Goal: Feedback & Contribution: Submit feedback/report problem

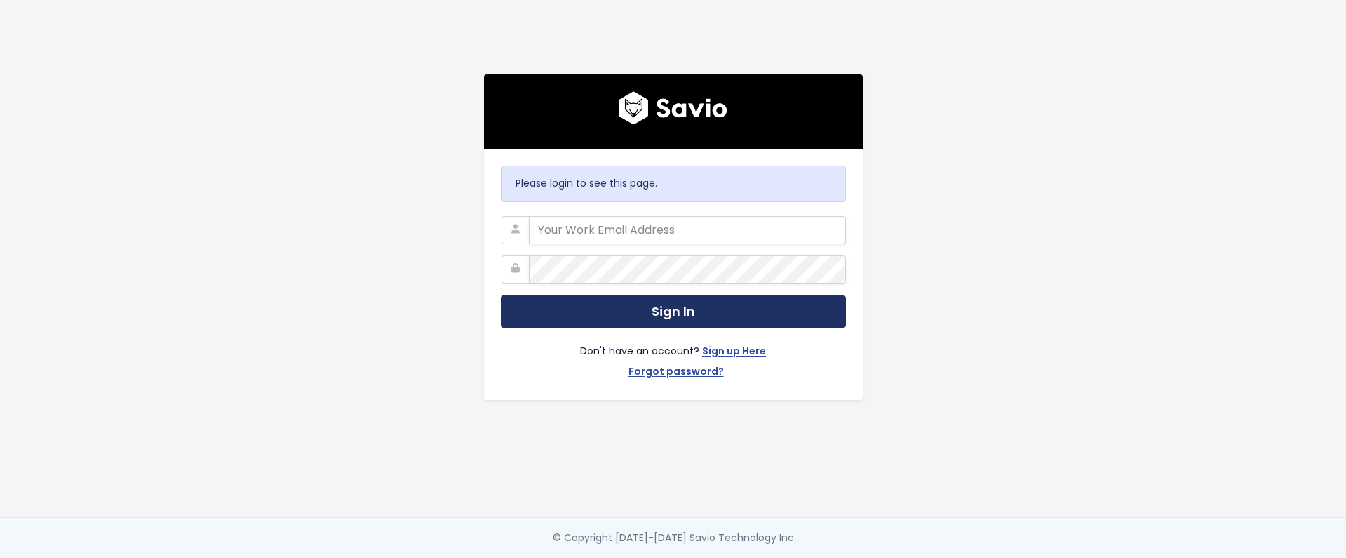
click at [704, 308] on button "Sign In" at bounding box center [673, 312] width 345 height 34
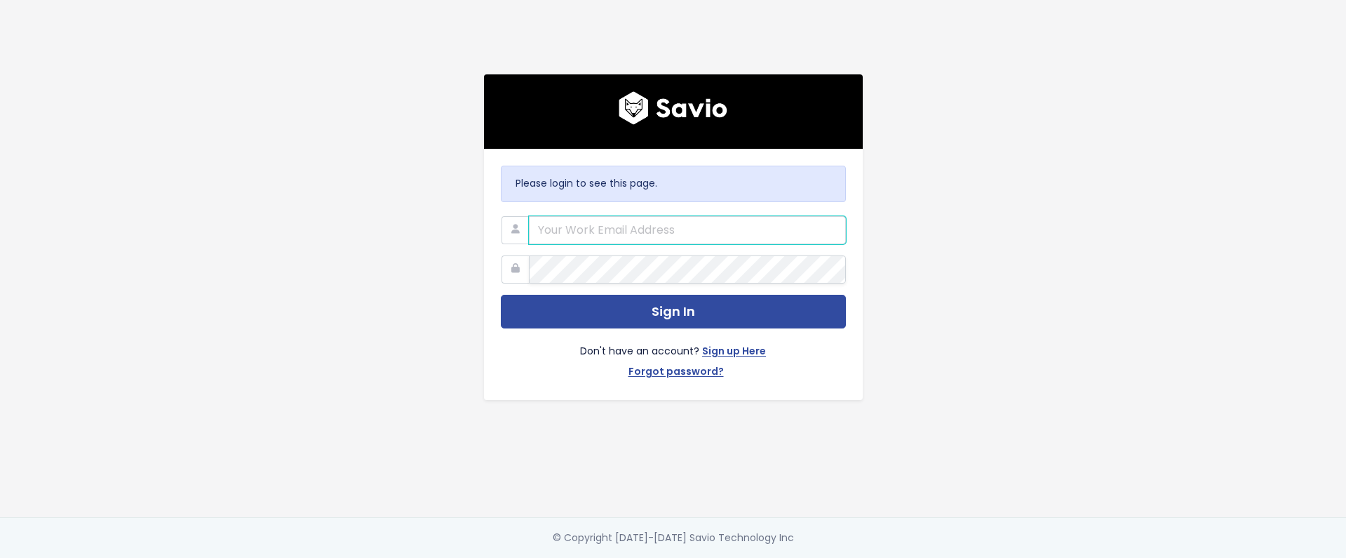
click at [693, 223] on input "email" at bounding box center [687, 230] width 317 height 28
type input "graeme@bunny.net"
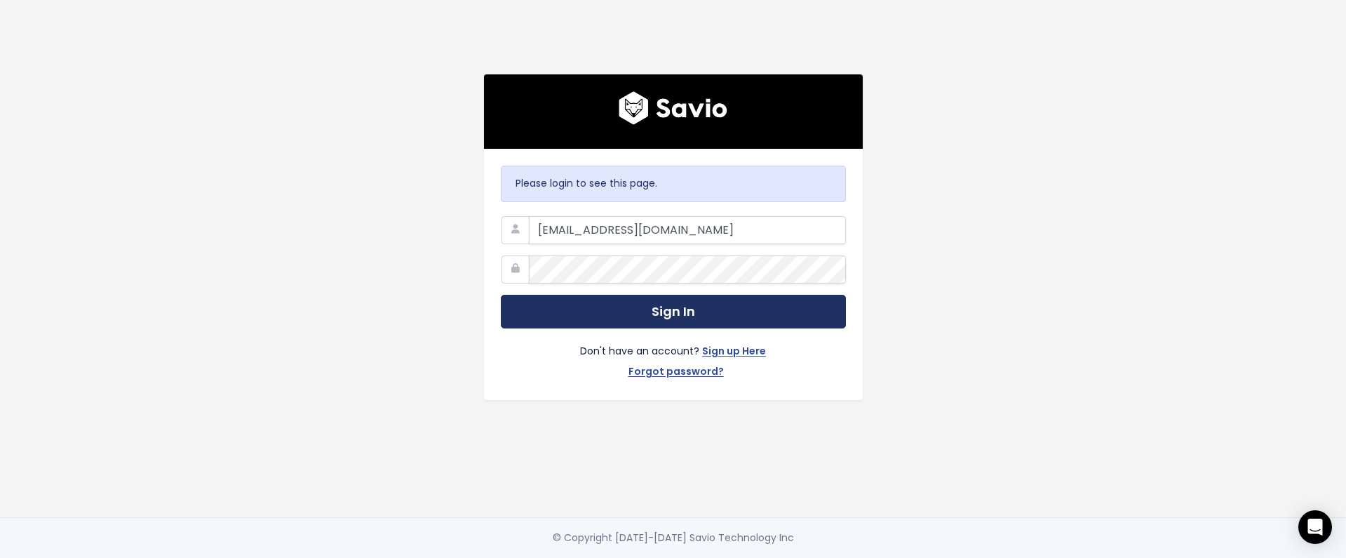
click at [692, 309] on button "Sign In" at bounding box center [673, 312] width 345 height 34
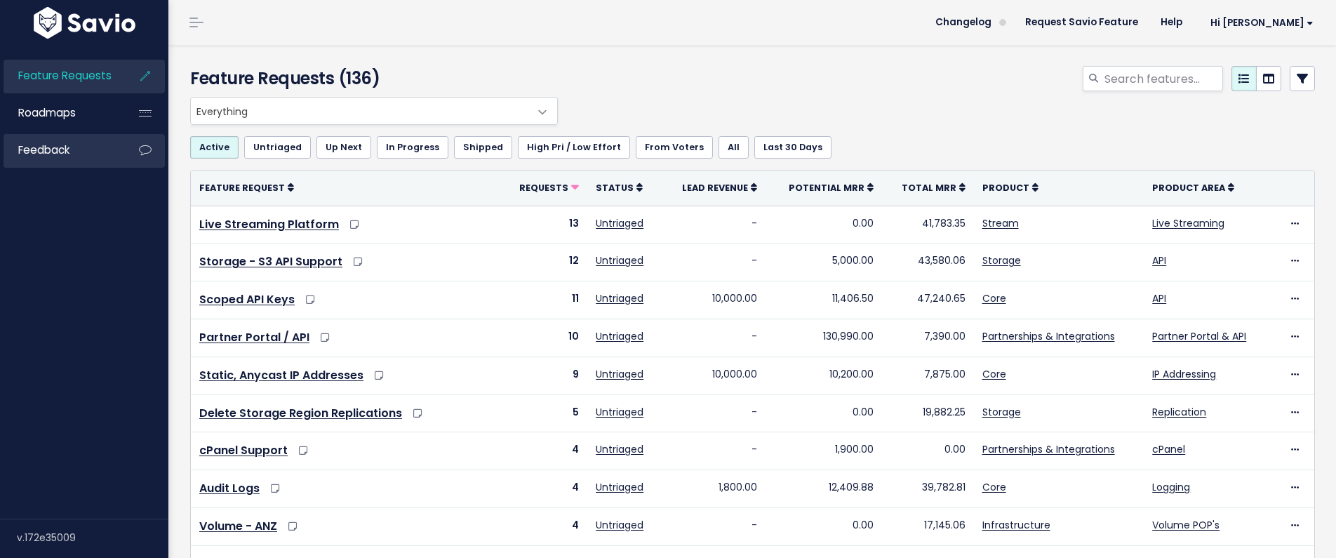
click at [100, 143] on link "Feedback" at bounding box center [60, 150] width 113 height 32
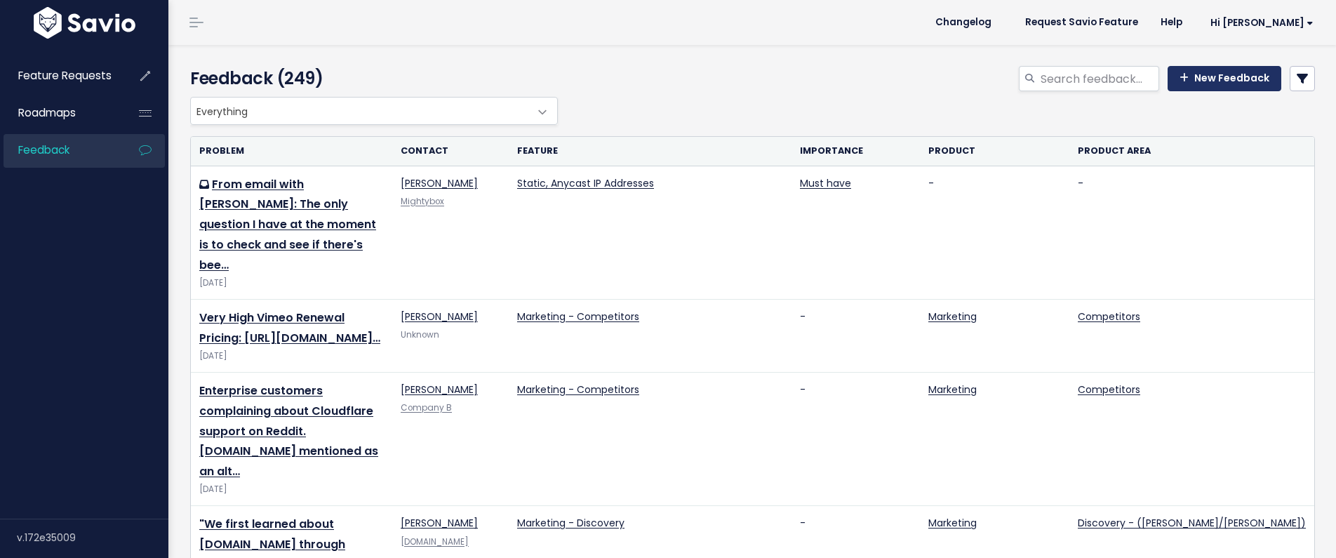
click at [1226, 86] on link "New Feedback" at bounding box center [1224, 78] width 114 height 25
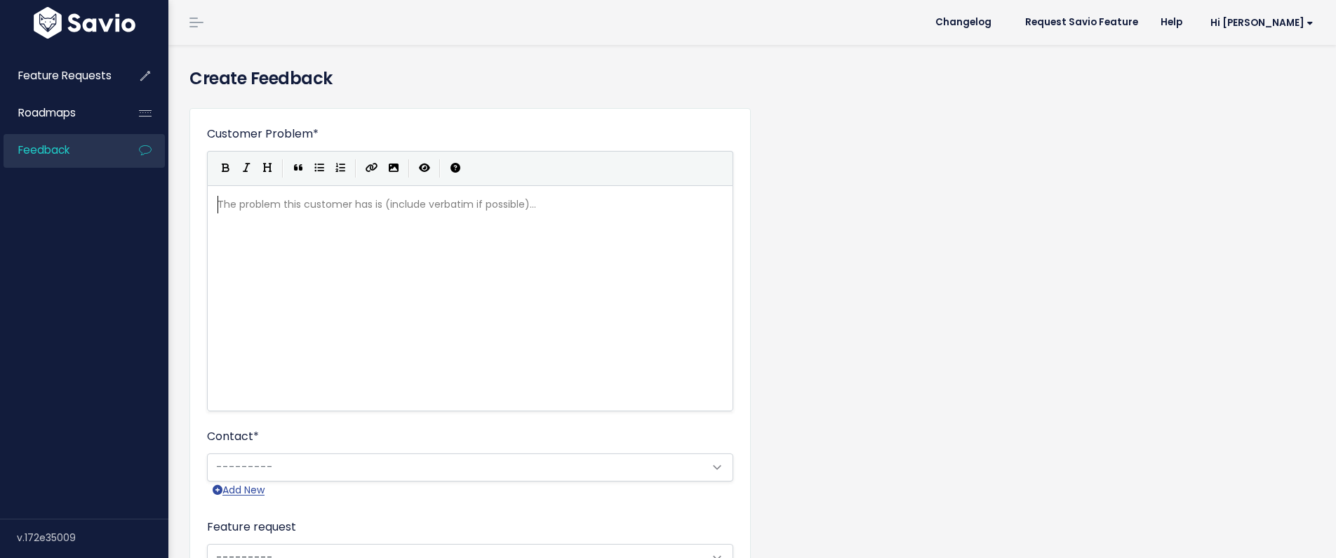
scroll to position [1, 0]
click at [358, 217] on div "The problem this customer has is (include verbatim if possible)... xxxxxxxxxx ​" at bounding box center [488, 316] width 546 height 246
click at [358, 218] on div "The problem this customer has is (include verbatim if possible)... xxxxxxxxxx ​" at bounding box center [488, 316] width 546 height 246
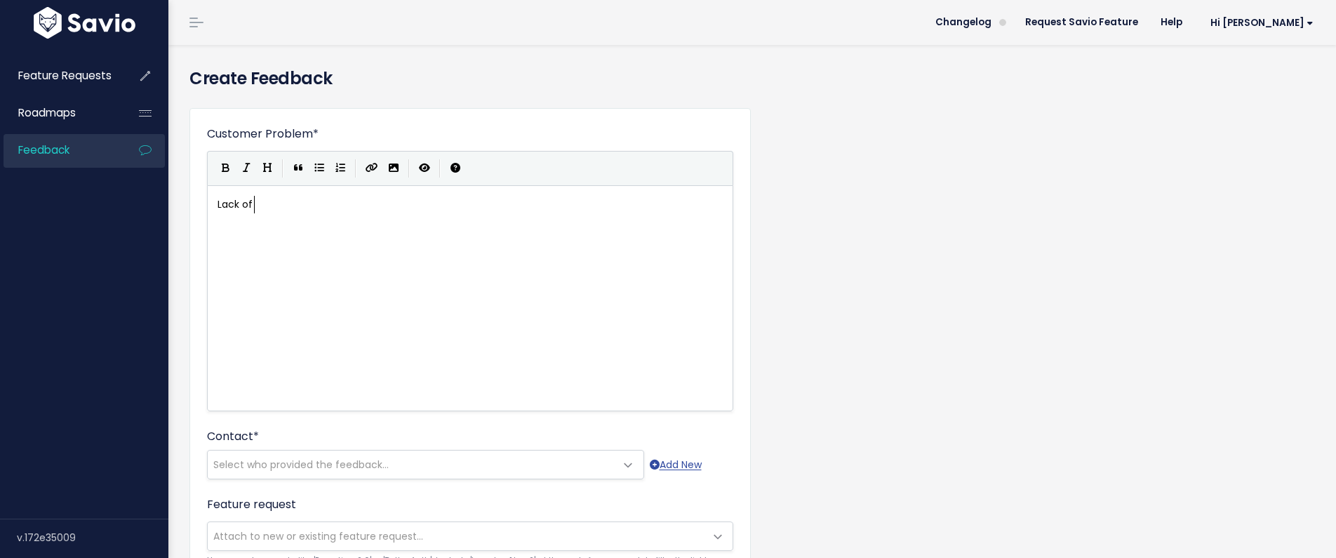
type textarea "Lack of P"
type textarea "APEX domains is not currently a blocker, but will impact ability to grow an"
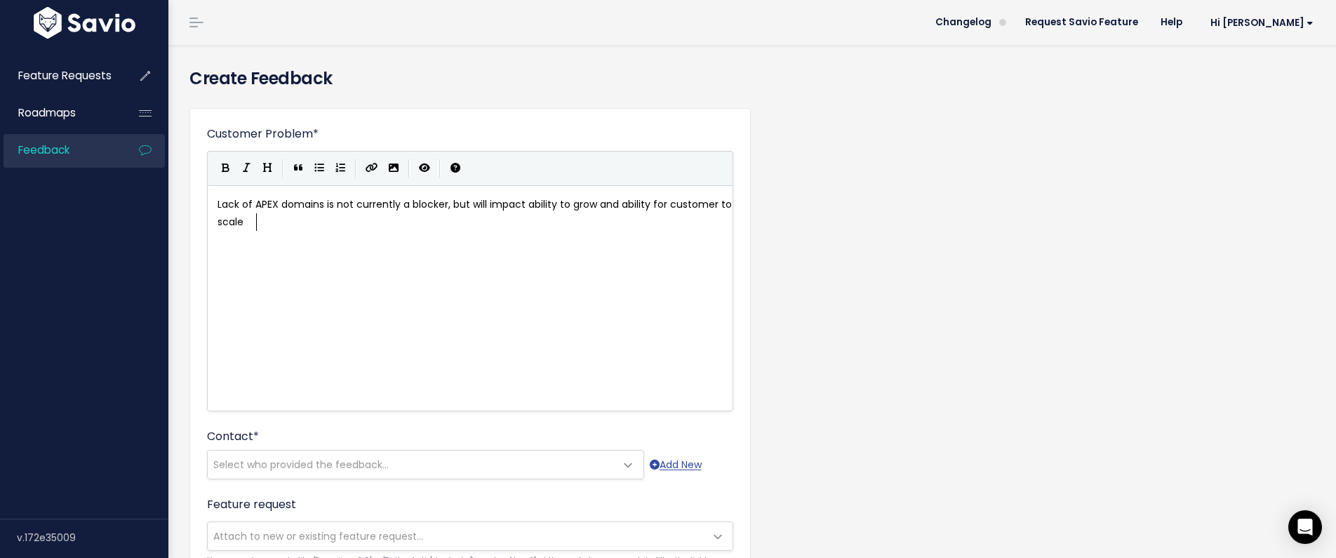
type textarea "d ability for customer to scale"
type textarea "quickly onboarding 3"
type textarea "2"
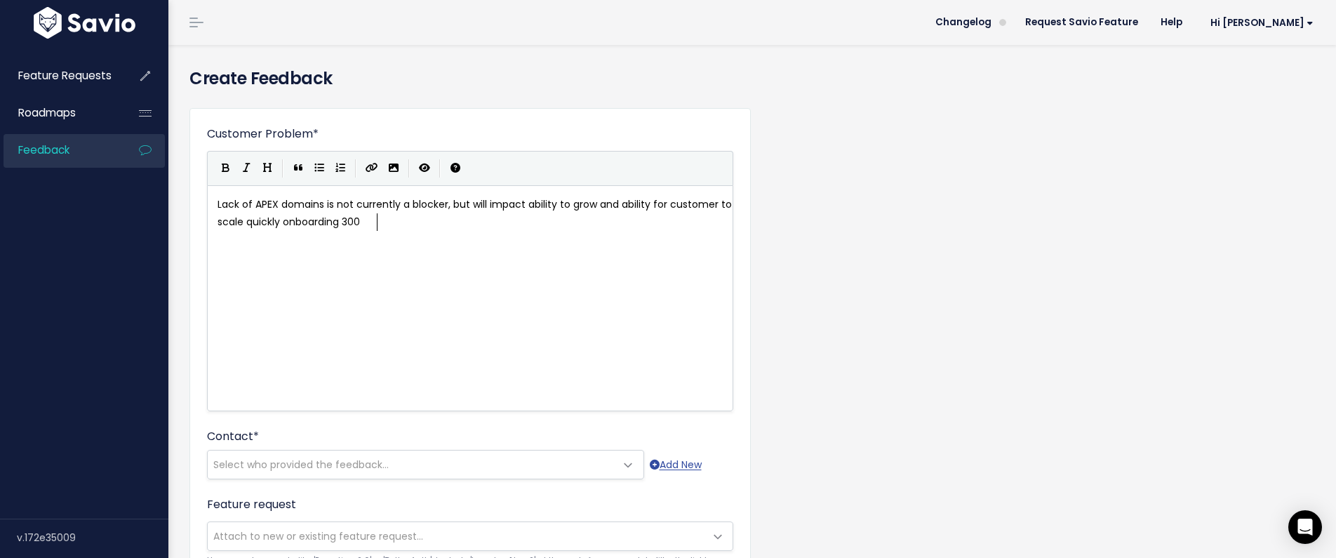
type textarea "300 h"
type textarea "0 hostanmes"
type textarea "names to start with on this account."
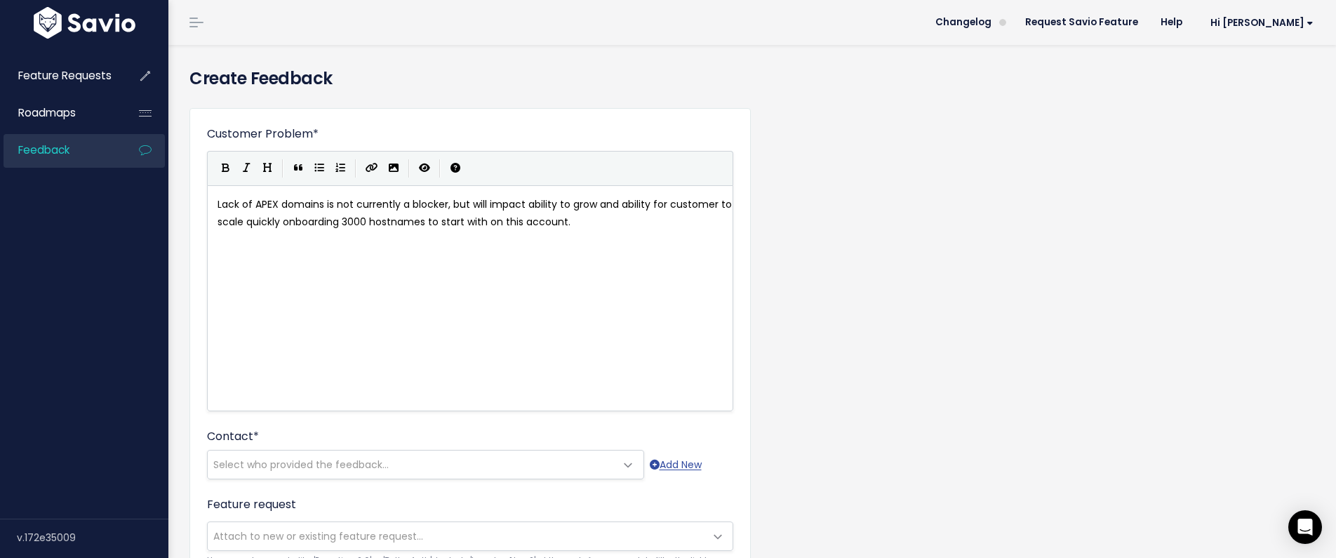
type textarea "​"
paste textarea
click at [353, 325] on div "xxxxxxxxxx Lack of APEX domains is not currently a blocker, but will impact abi…" at bounding box center [488, 316] width 546 height 246
drag, startPoint x: 584, startPoint y: 220, endPoint x: 625, endPoint y: 227, distance: 42.0
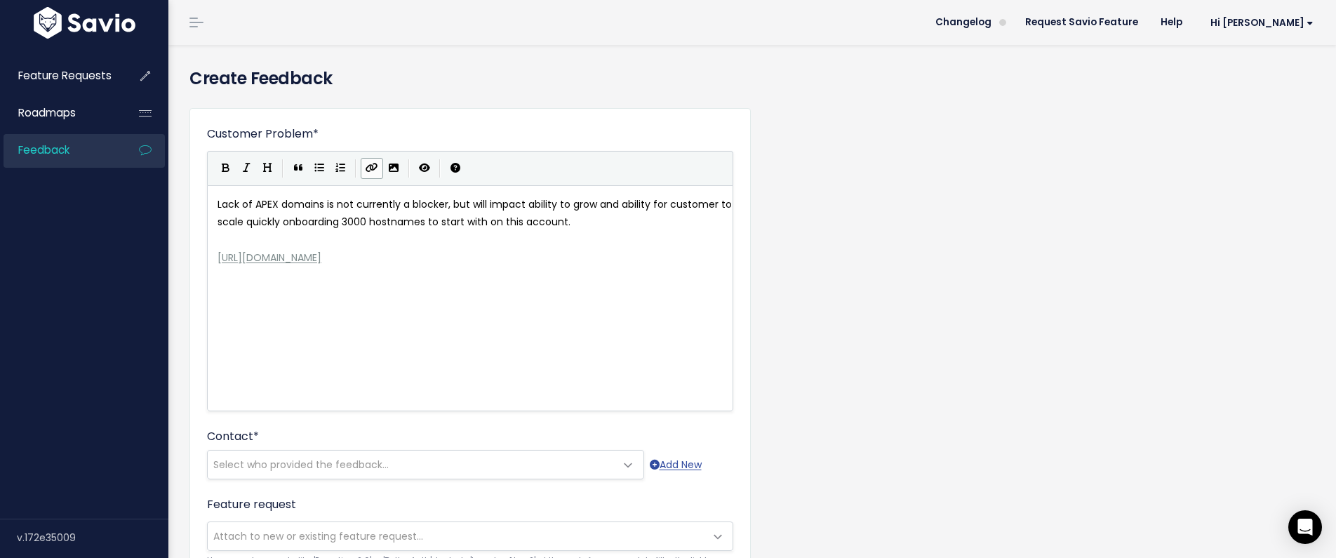
click at [585, 220] on pre "Lack of APEX domains is not currently a blocker, but will impact ability to gro…" at bounding box center [475, 213] width 521 height 35
type textarea "Cus"
type textarea "otmer"
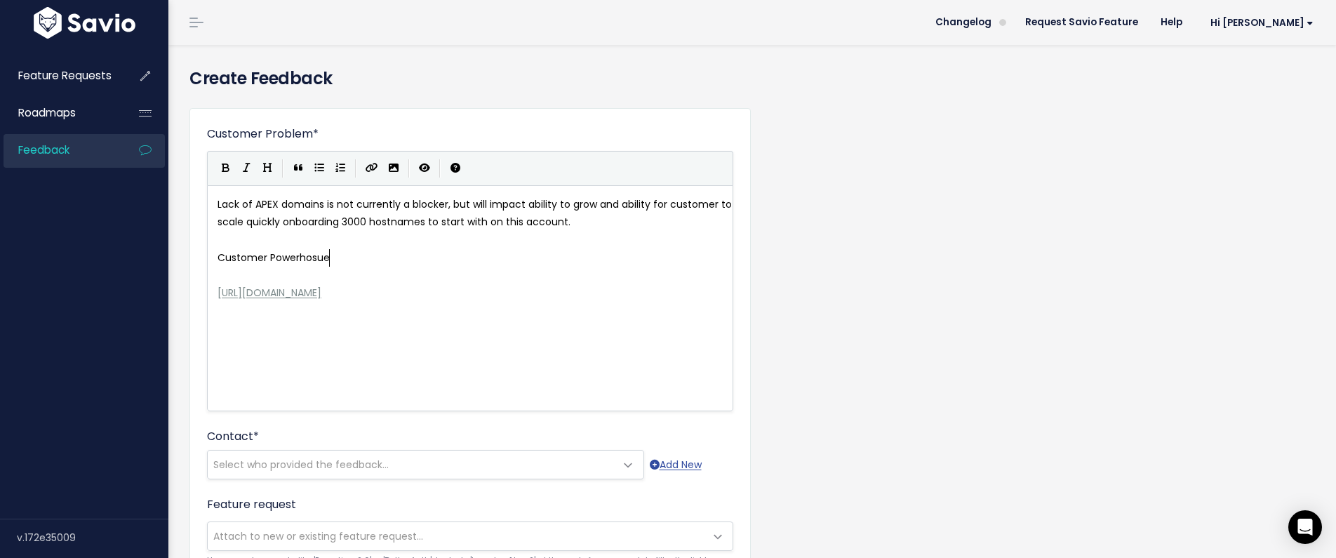
type textarea "tomer Powerhosue"
type textarea "use Cloud - Regional Q"
type textarea "Wod"
type textarea "rdPress s"
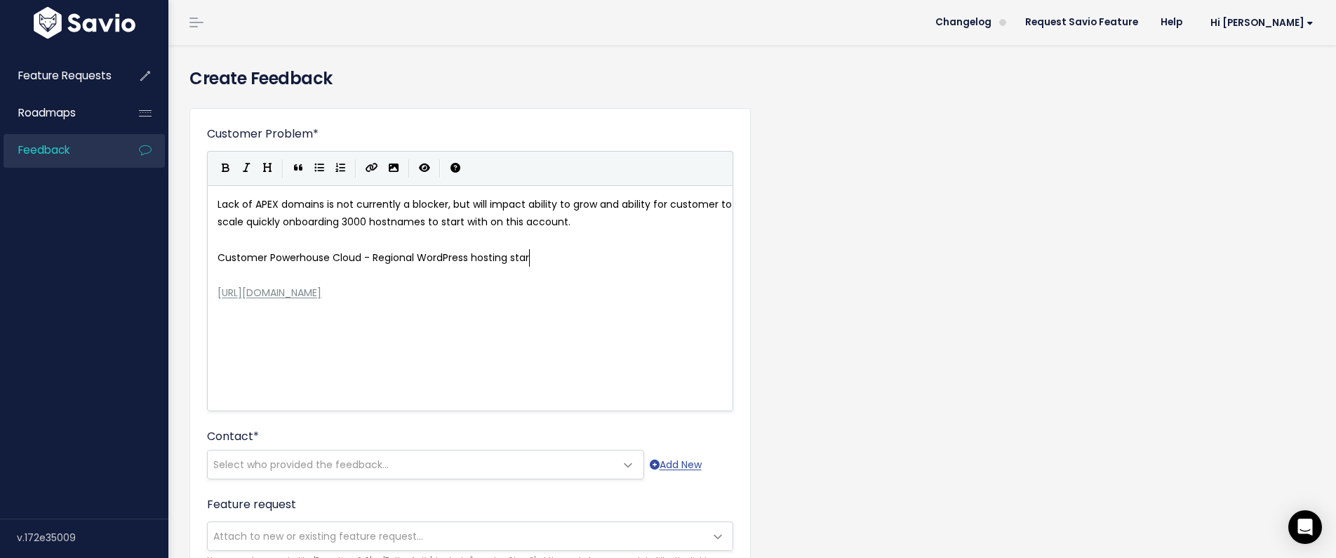
type textarea "hosting starti"
type textarea "up focusing on Taiwan and Japan uce"
type textarea "secases with large"
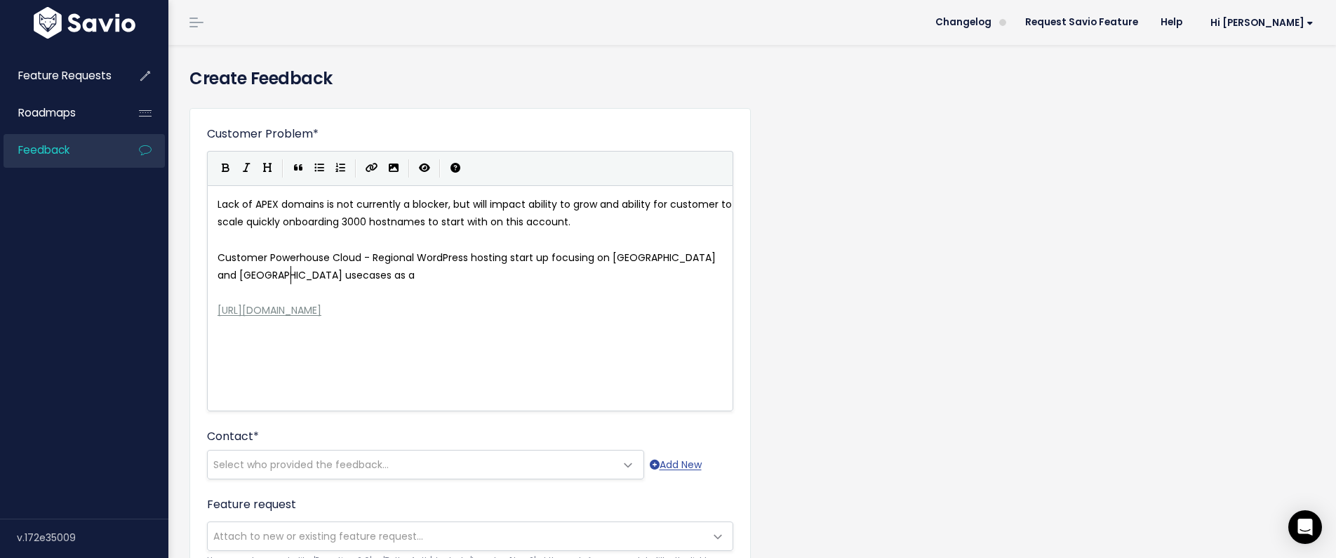
type textarea "as a la"
type textarea "an"
type textarea "n early d"
type textarea "adopter of bunny shield for Woprd"
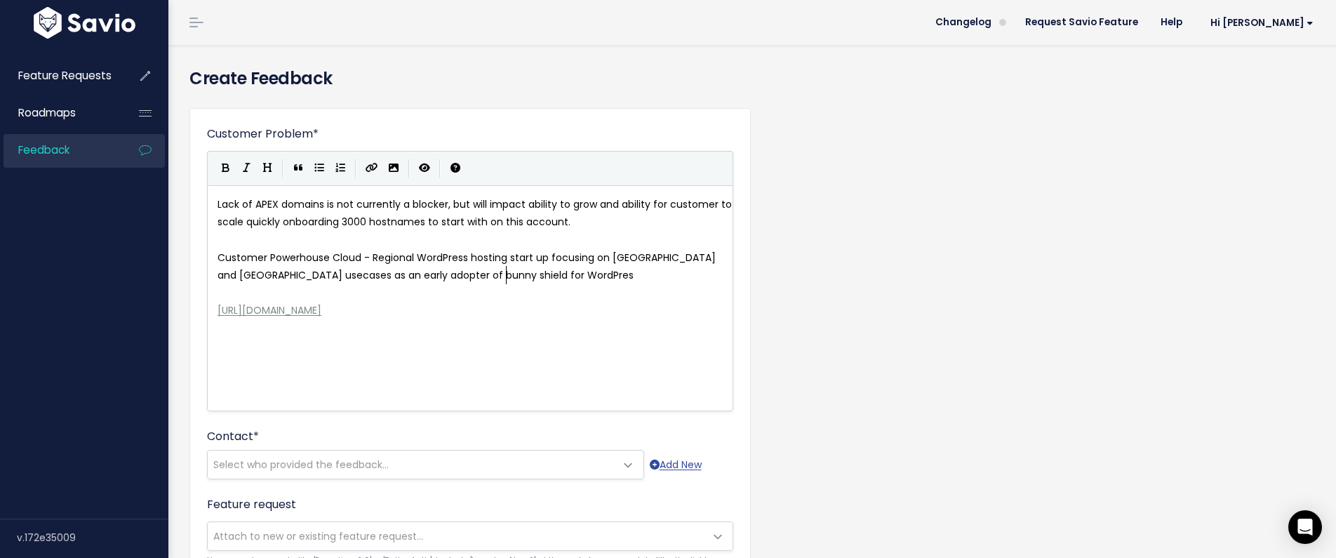
type textarea "rdPress"
type textarea "."
click at [462, 347] on div "xxxxxxxxxx Lack of APEX domains is not currently a blocker, but will impact abi…" at bounding box center [488, 316] width 546 height 246
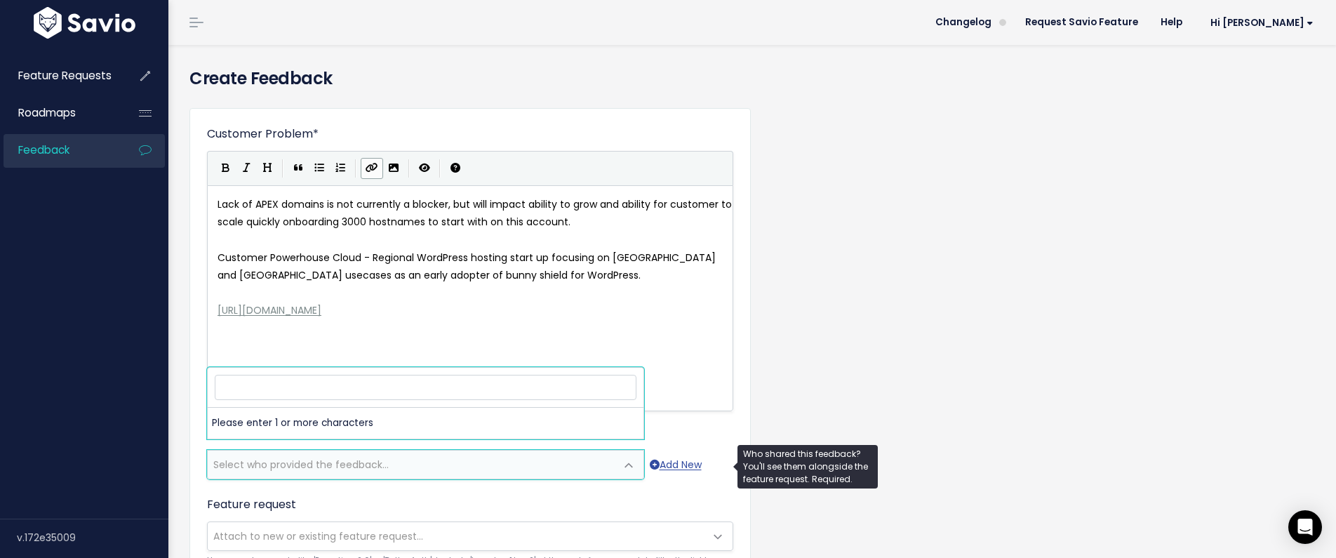
click at [450, 457] on span "Select who provided the feedback..." at bounding box center [412, 464] width 408 height 28
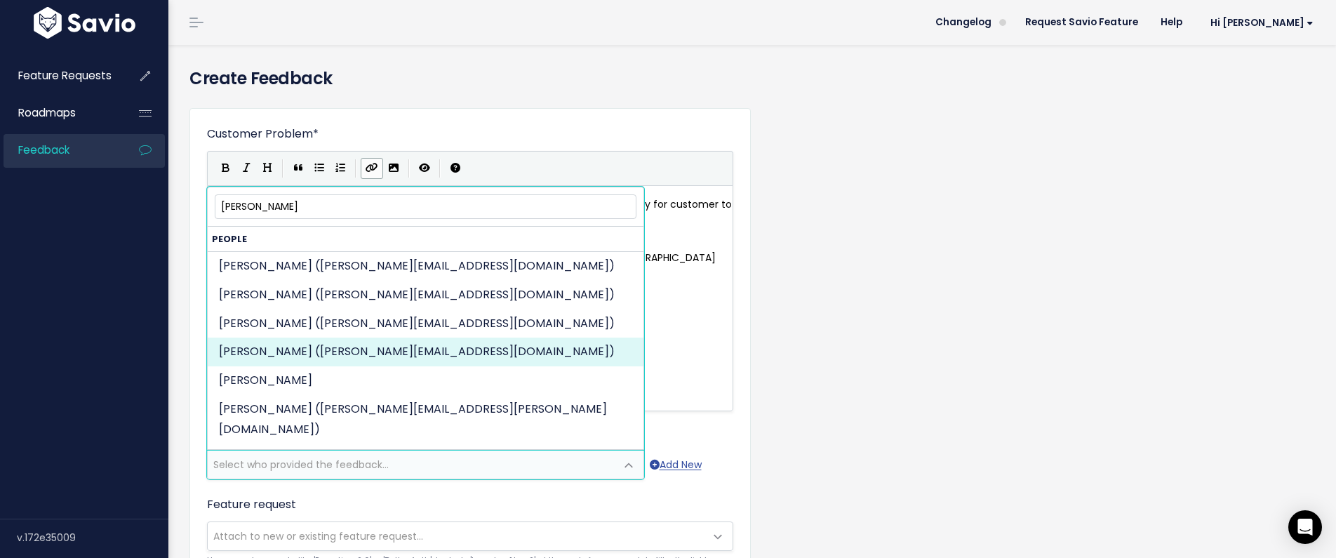
type input "Luke"
select select "88670660"
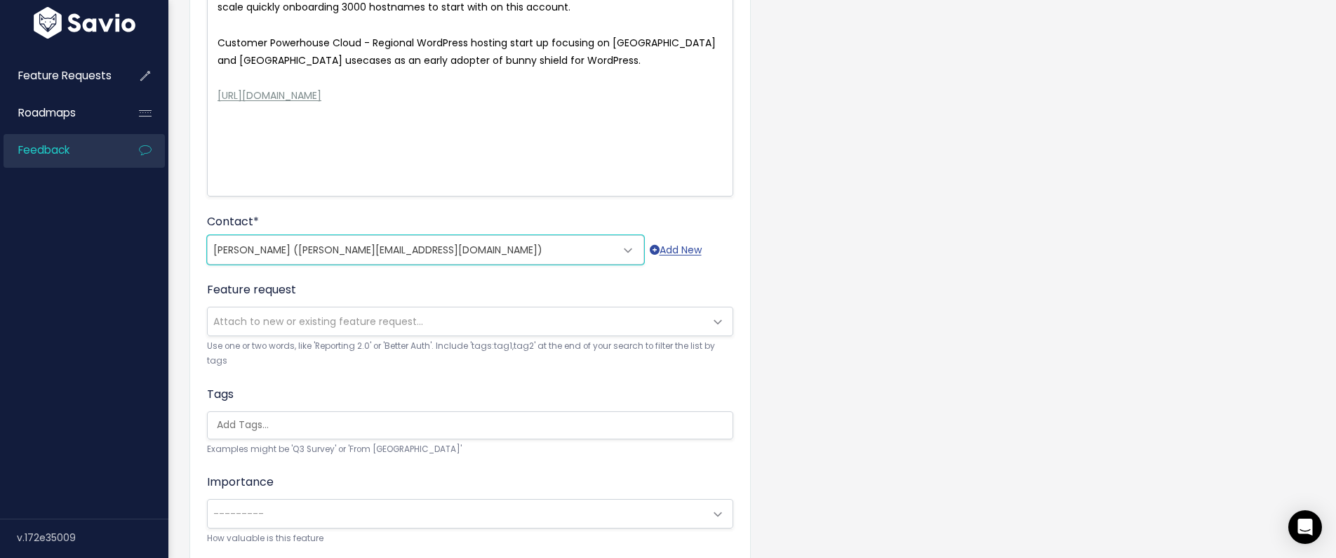
scroll to position [253, 0]
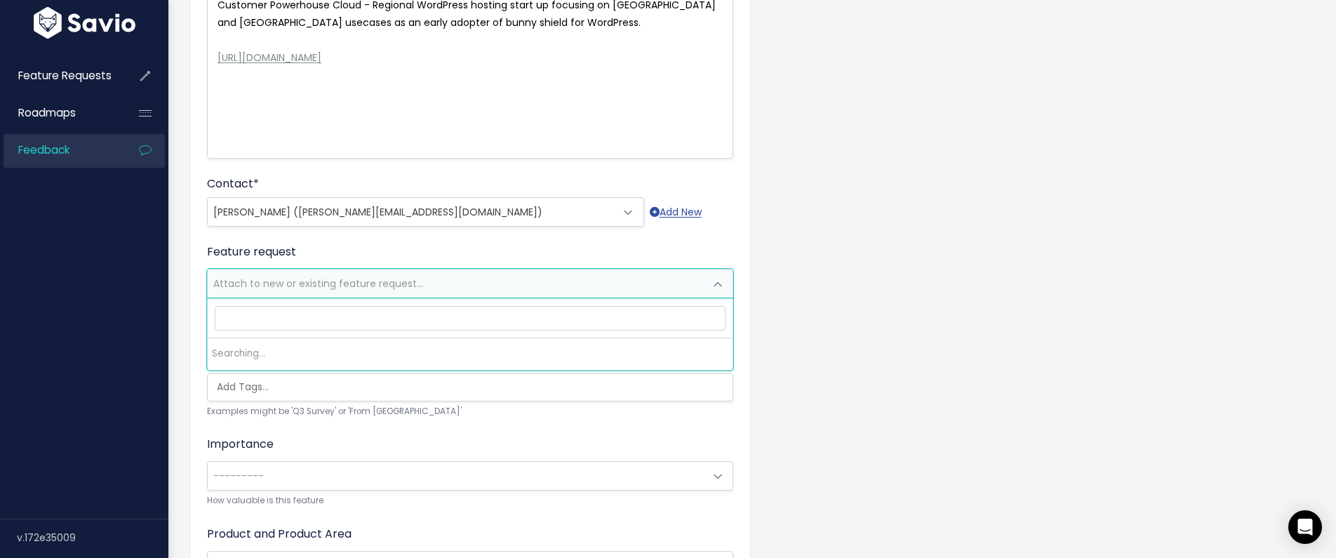
click at [648, 297] on body "Feature Requests Roadmaps Feedback ×" at bounding box center [668, 229] width 1336 height 965
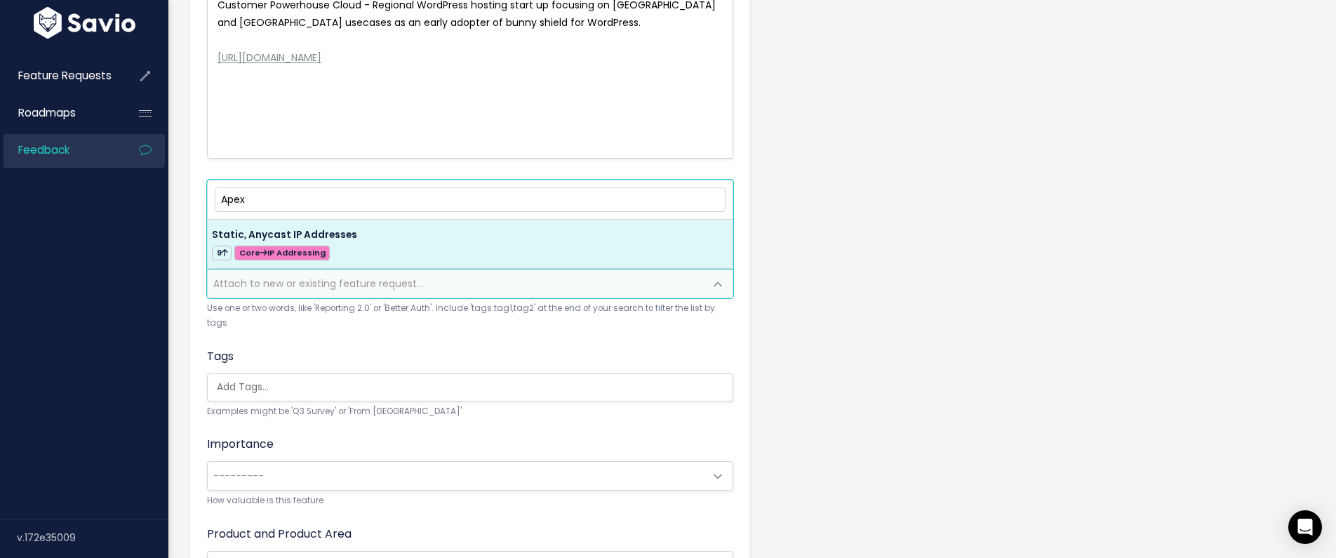
type input "Apex"
select select "42844"
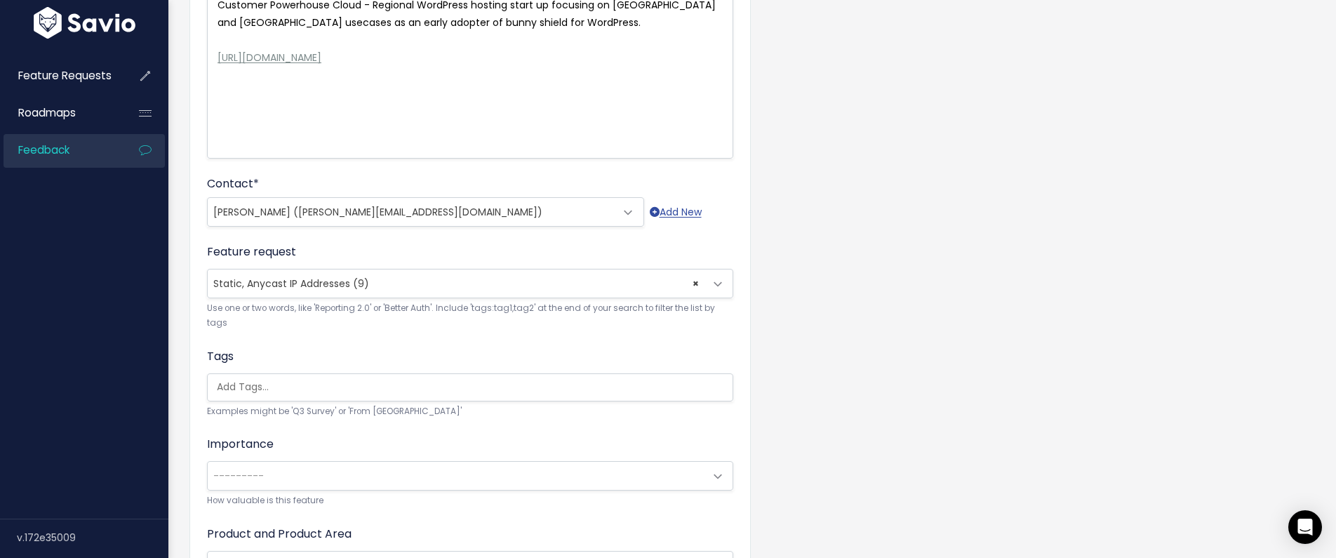
click at [495, 287] on span "× Static, Anycast IP Addresses (9)" at bounding box center [456, 283] width 497 height 28
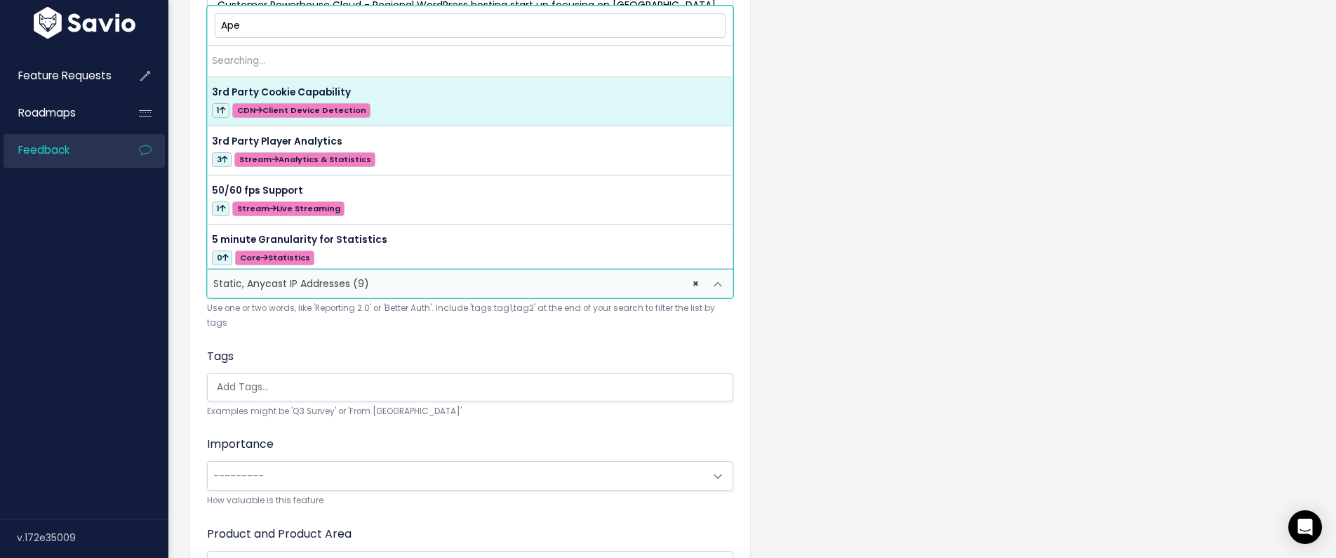
type input "Apex"
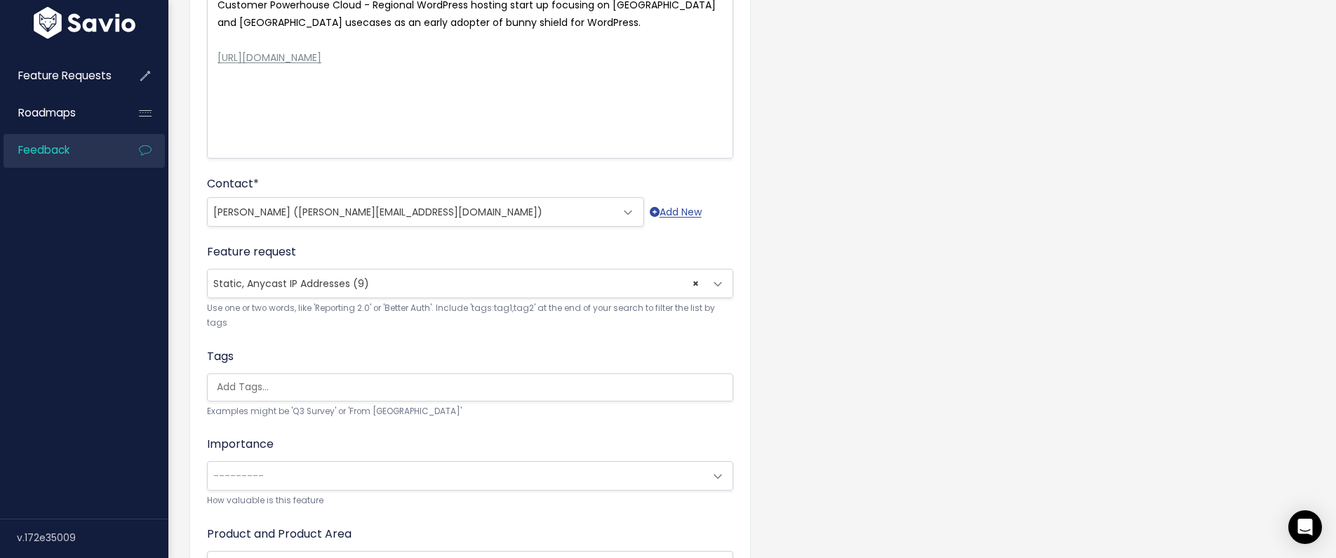
click at [537, 335] on form "Customer Problem * Lack of APEX domains is not currently a blocker, but will im…" at bounding box center [470, 256] width 526 height 767
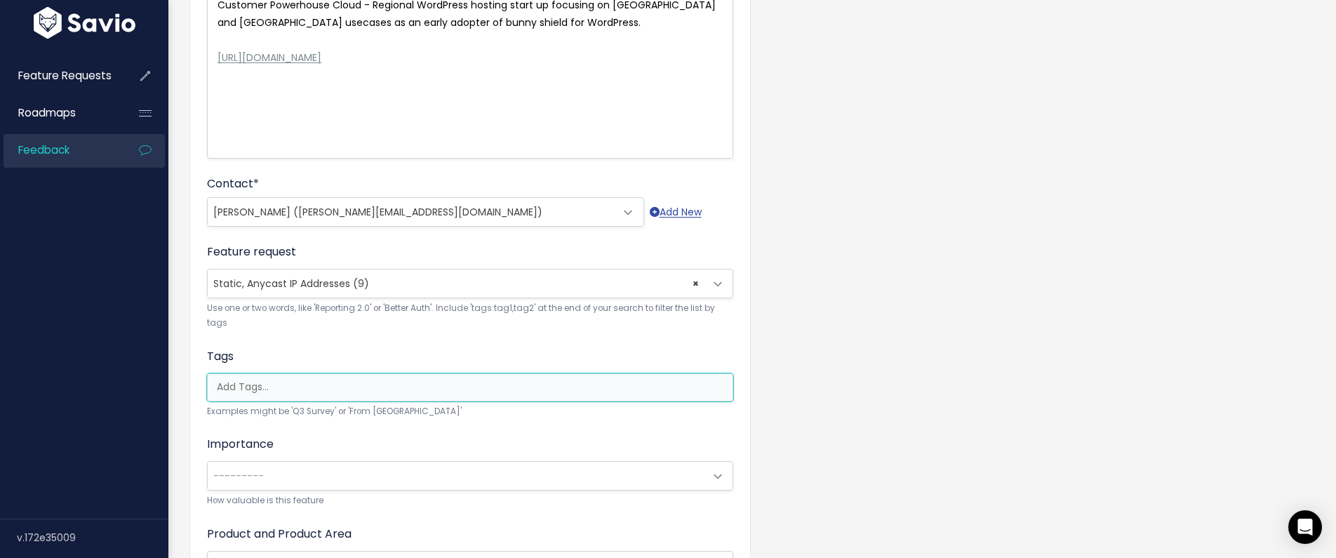
click at [429, 379] on ul at bounding box center [470, 387] width 525 height 27
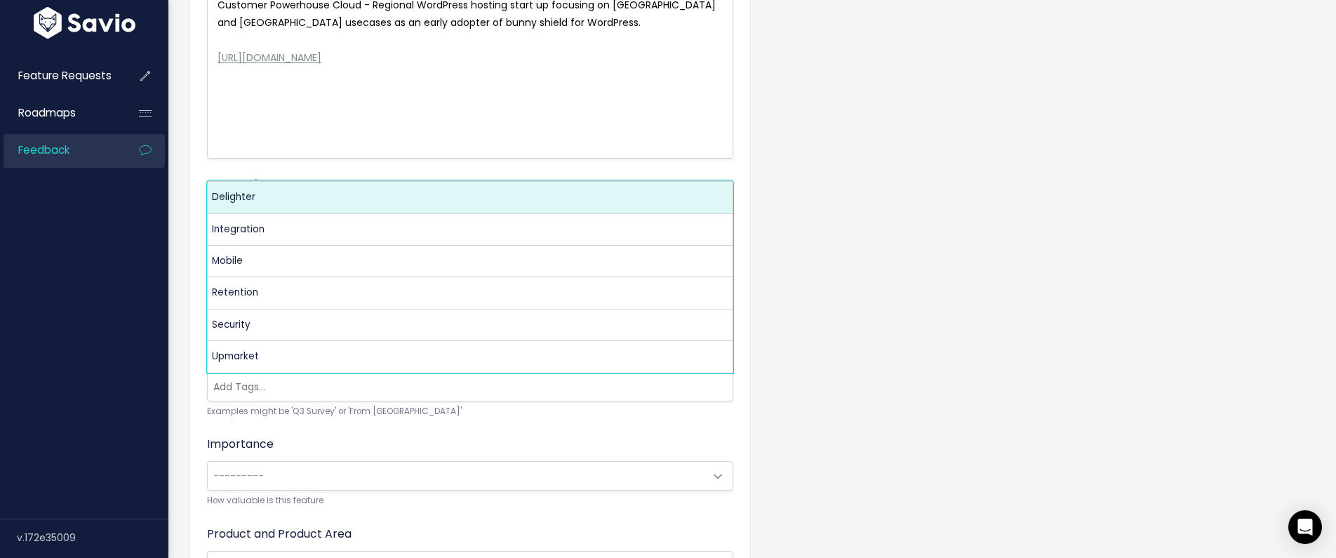
scroll to position [0, 0]
select select "9974"
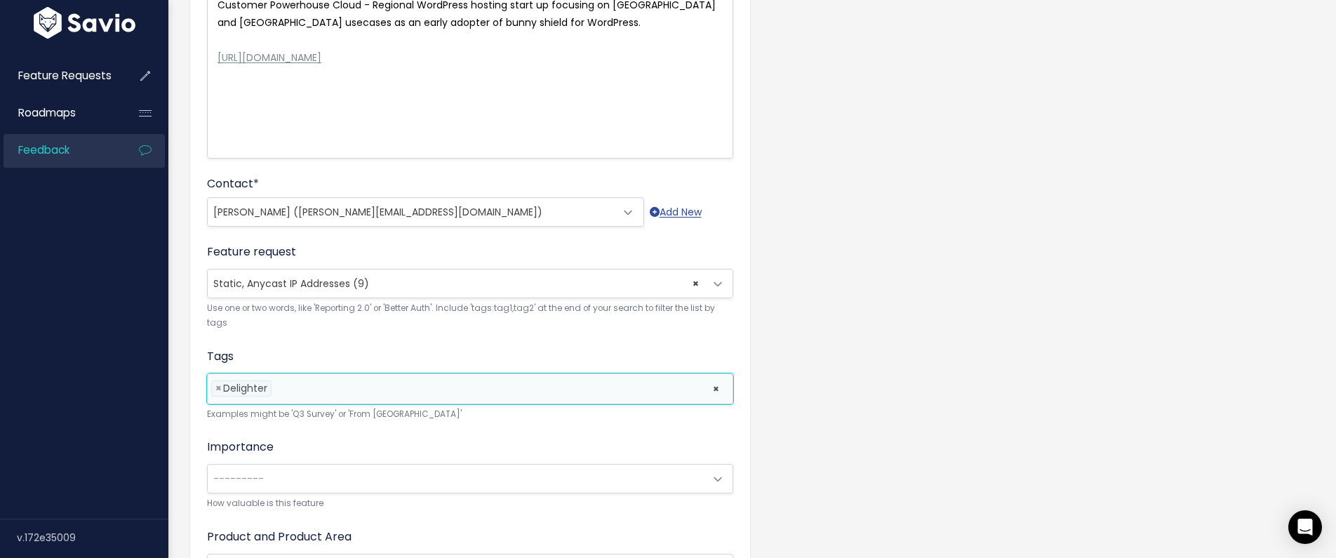
click at [434, 462] on div "Importance --------- Nice to have Must have New Deal Requirement Renewal Requir…" at bounding box center [470, 474] width 526 height 72
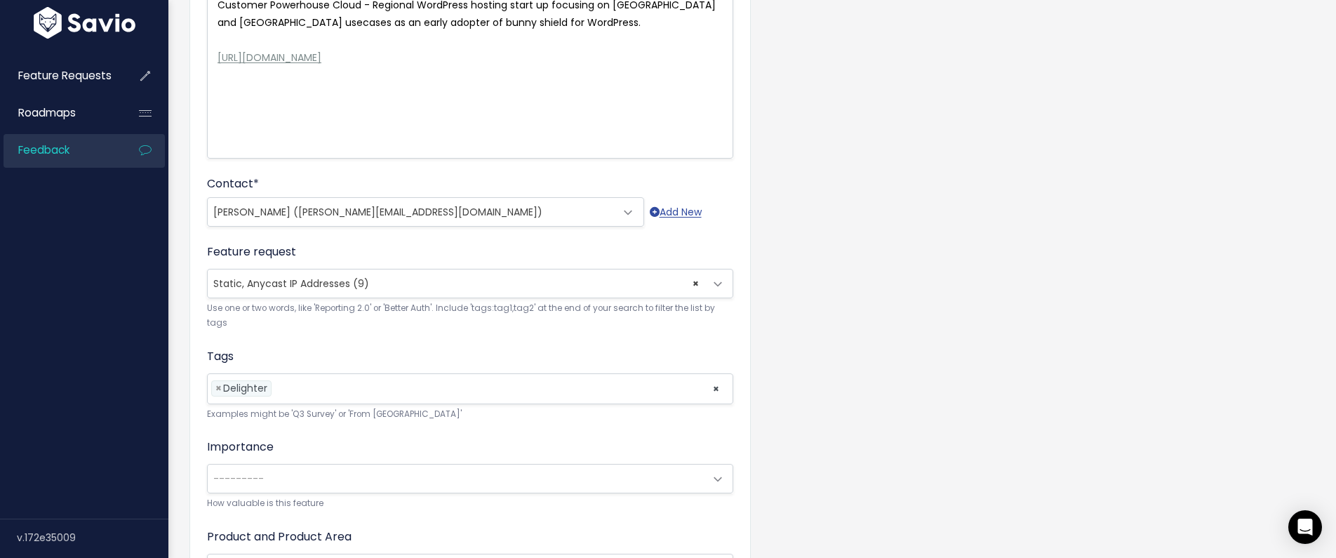
click at [436, 466] on span "---------" at bounding box center [456, 478] width 497 height 28
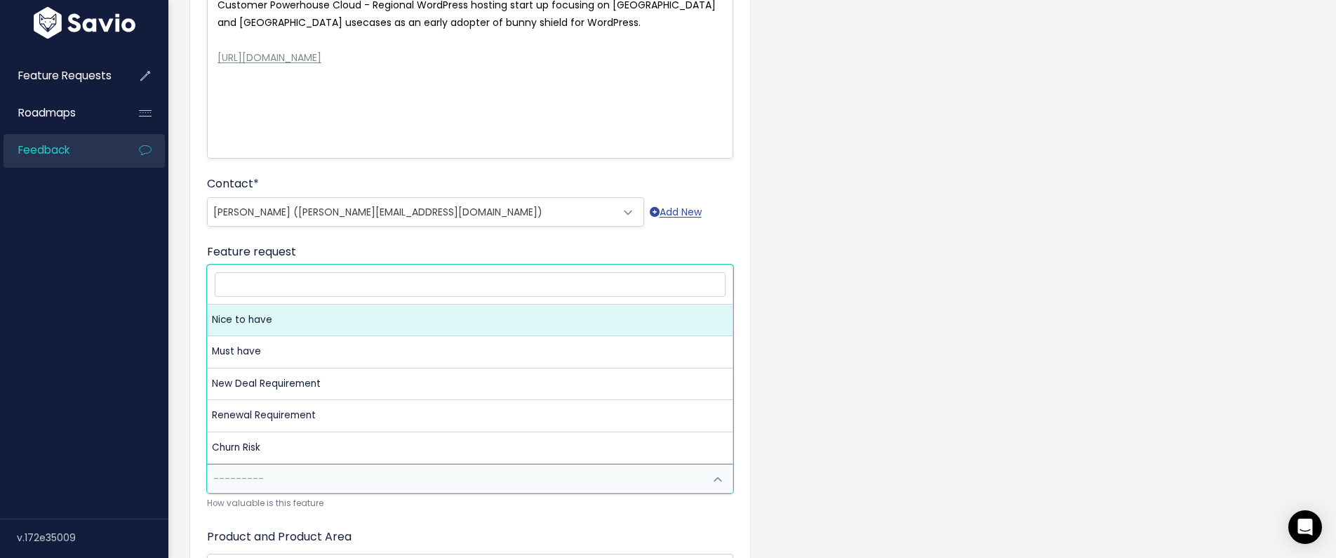
select select "NICE_TO_HAVE"
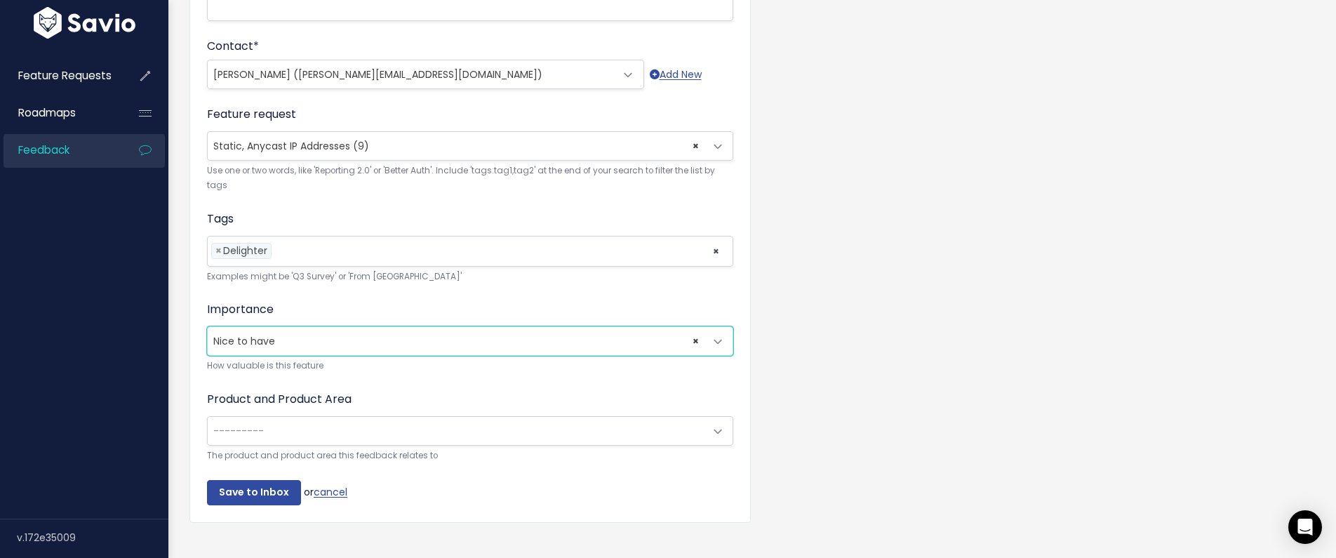
scroll to position [420, 0]
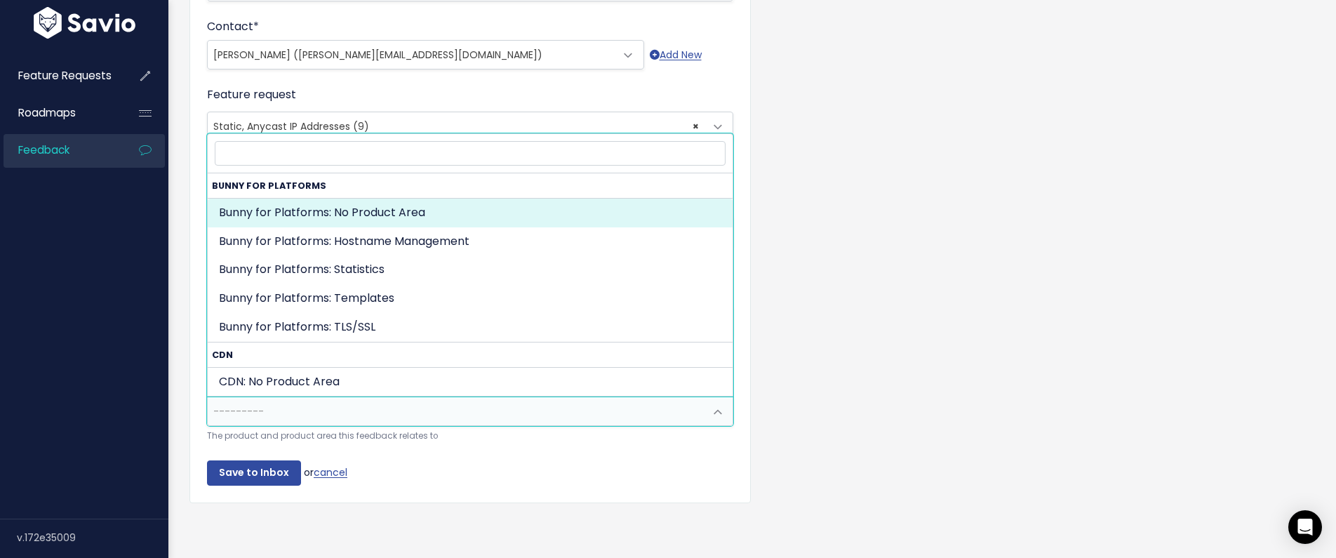
click at [617, 415] on span "---------" at bounding box center [470, 410] width 526 height 29
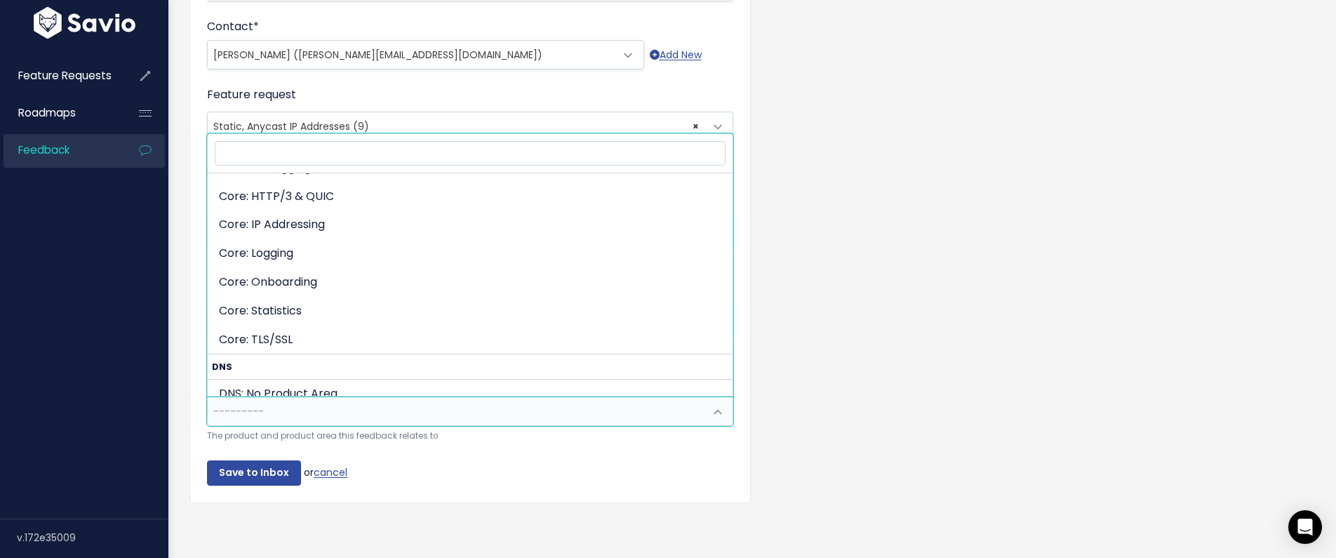
scroll to position [793, 0]
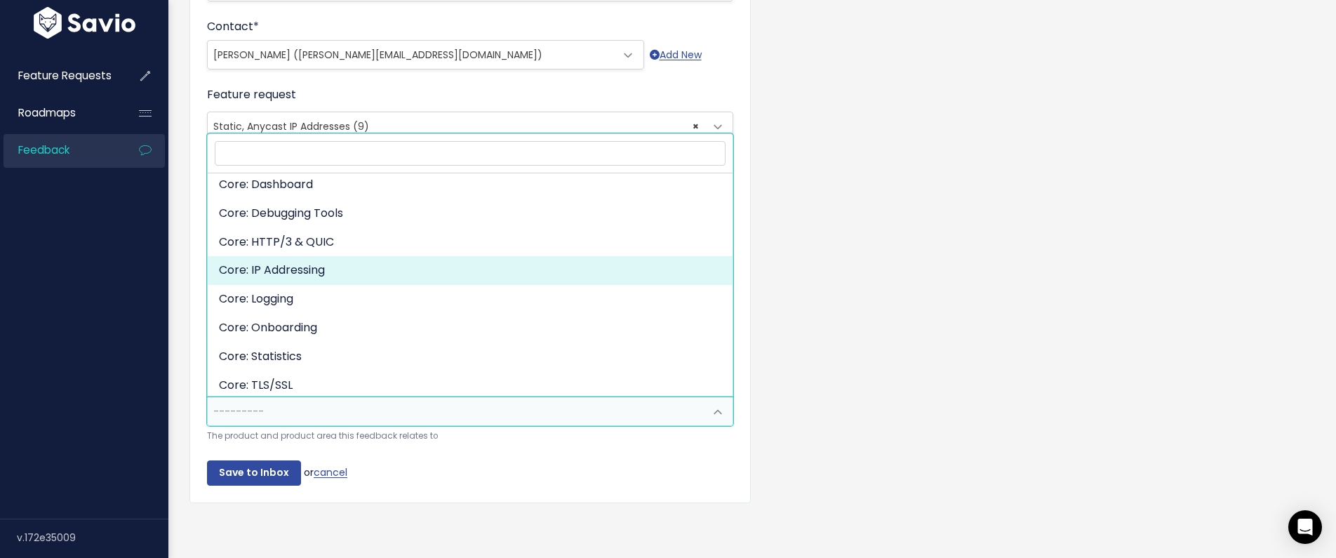
select select "MAIN:IP_ADDRESSING"
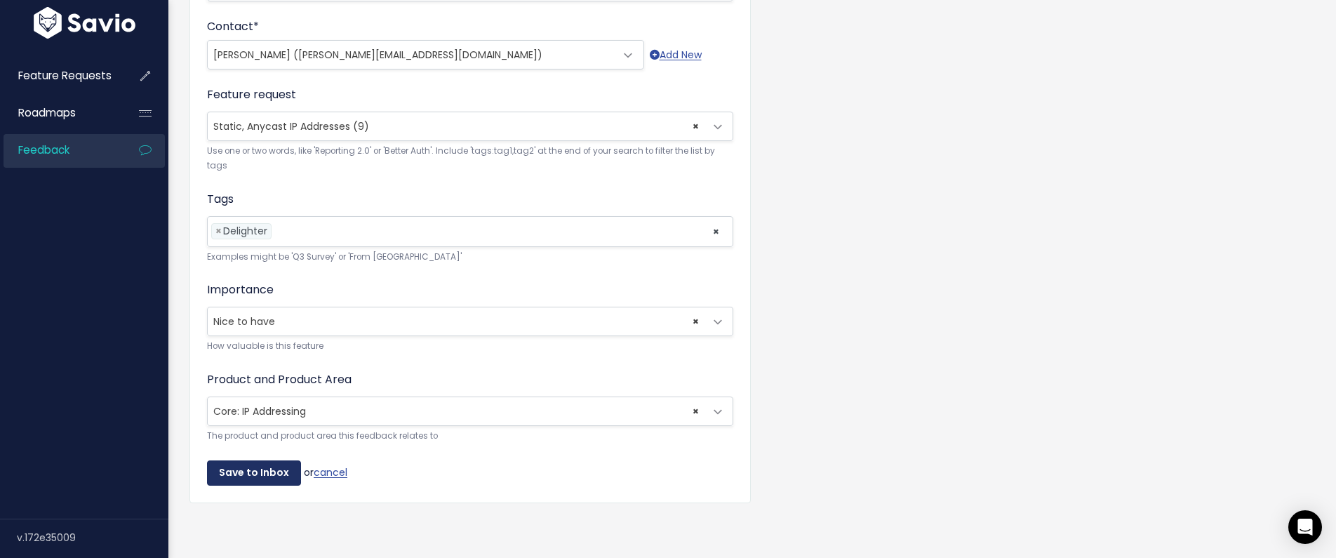
click at [258, 472] on input "Save to Inbox" at bounding box center [254, 472] width 94 height 25
